Goal: Information Seeking & Learning: Learn about a topic

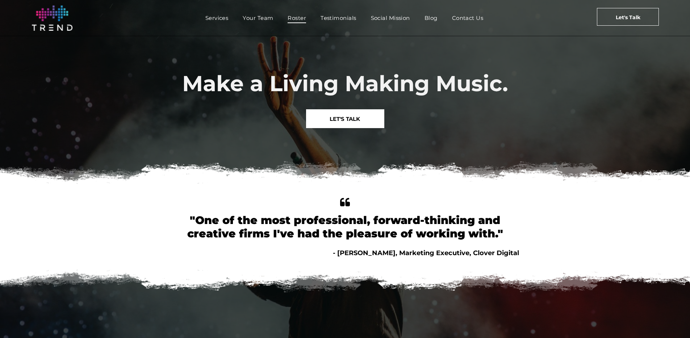
click at [293, 20] on span "Roster" at bounding box center [297, 18] width 18 height 11
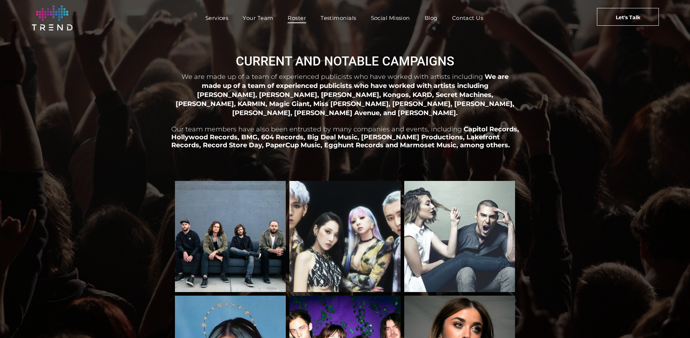
click at [218, 19] on span "Services" at bounding box center [216, 18] width 23 height 11
